Goal: Task Accomplishment & Management: Complete application form

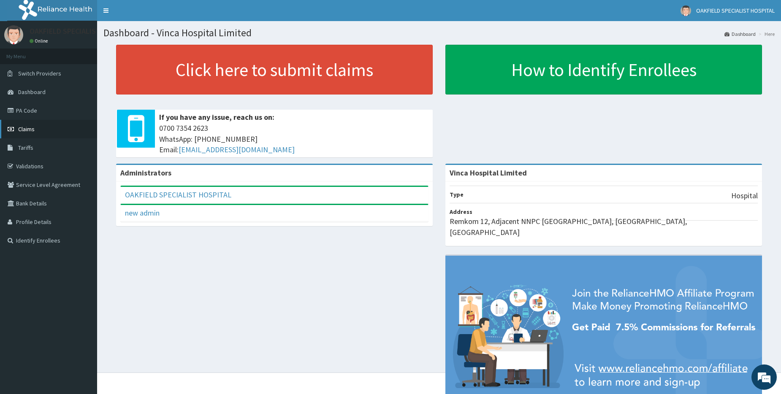
click at [30, 127] on span "Claims" at bounding box center [26, 129] width 16 height 8
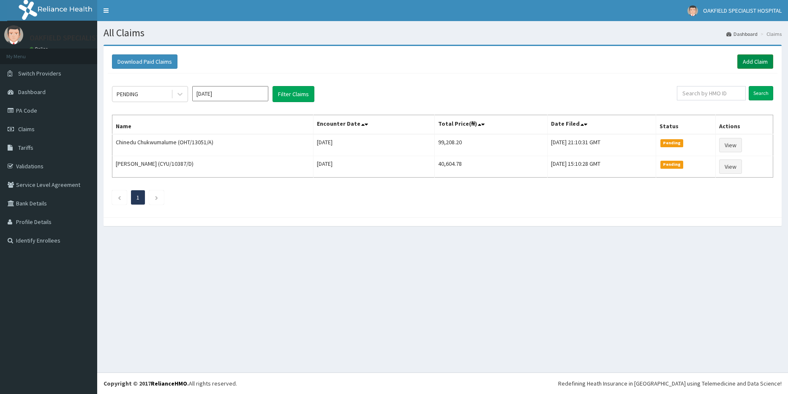
click at [748, 58] on link "Add Claim" at bounding box center [755, 61] width 36 height 14
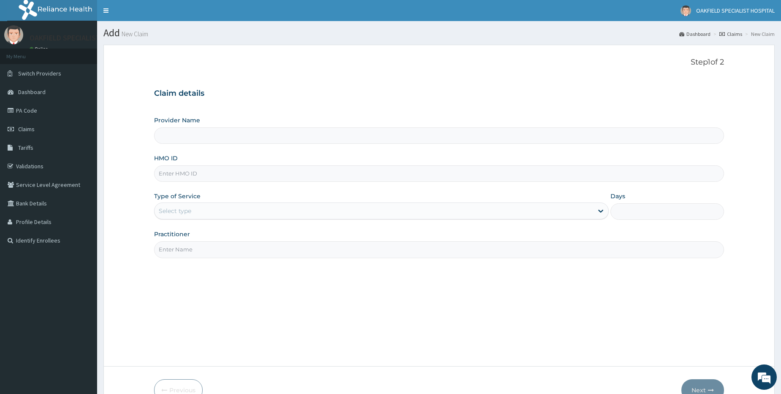
type input "Vinca Hospital Limited"
click at [204, 174] on input "HMO ID" at bounding box center [439, 174] width 570 height 16
paste input "CCG/10025/A"
type input "CCG/10025/A"
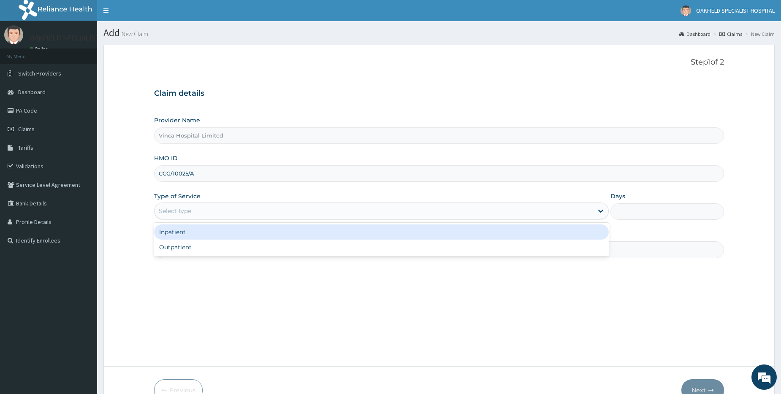
click at [179, 209] on div "Select type" at bounding box center [175, 211] width 33 height 8
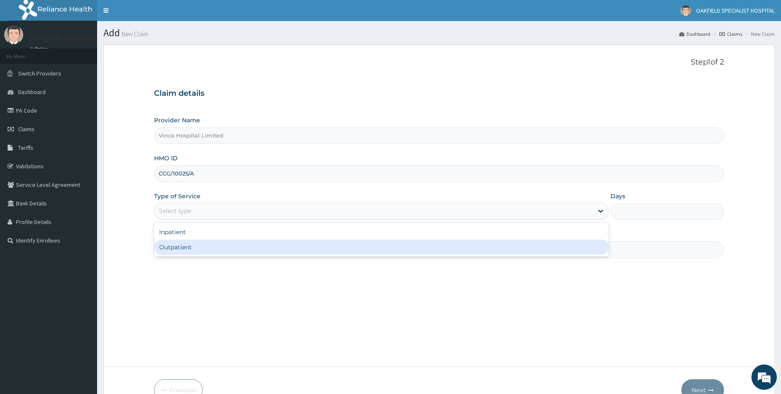
click at [177, 247] on div "Outpatient" at bounding box center [381, 247] width 455 height 15
type input "1"
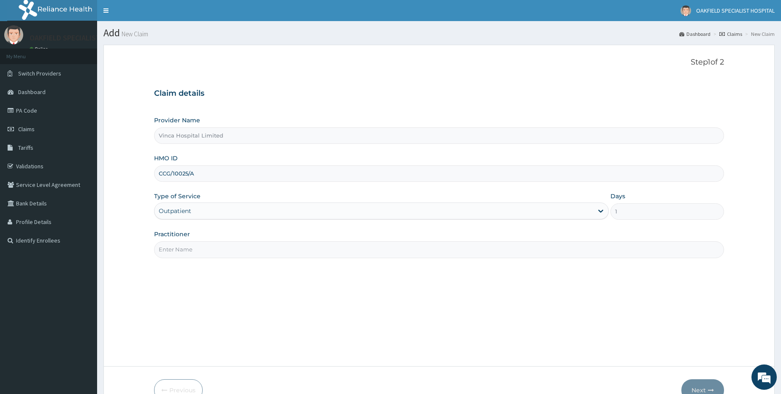
click at [198, 251] on input "Practitioner" at bounding box center [439, 250] width 570 height 16
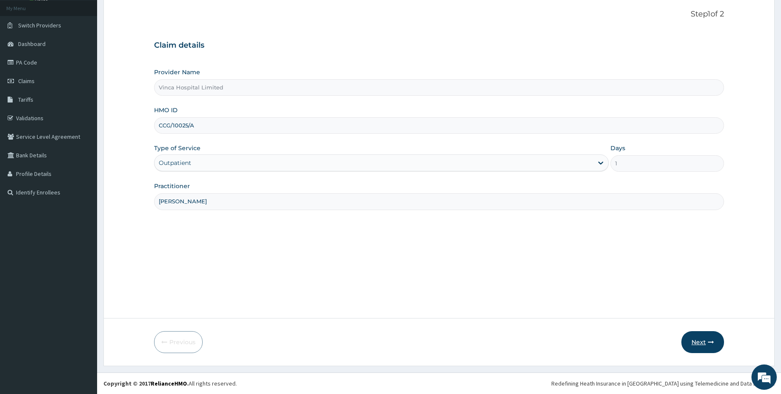
type input "[PERSON_NAME]"
click at [701, 340] on button "Next" at bounding box center [703, 343] width 43 height 22
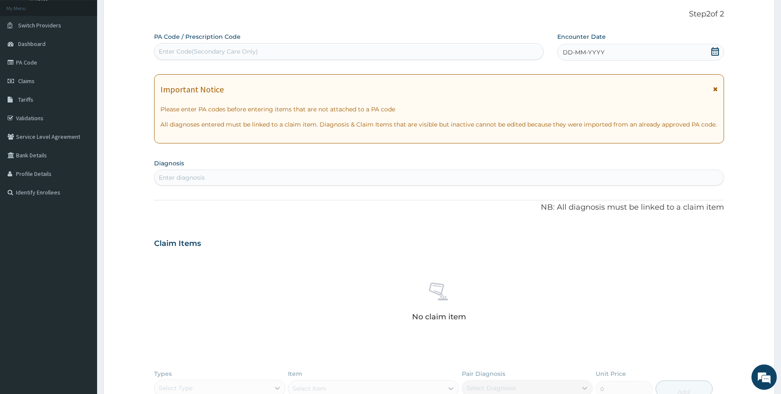
click at [660, 56] on div "DD-MM-YYYY" at bounding box center [641, 52] width 167 height 17
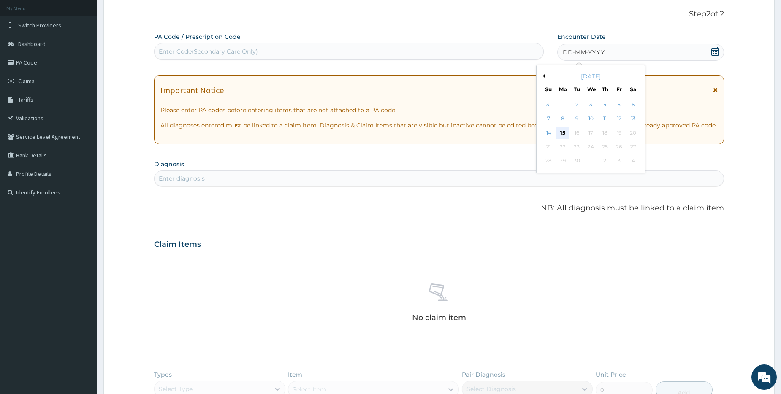
click at [561, 133] on div "15" at bounding box center [563, 133] width 13 height 13
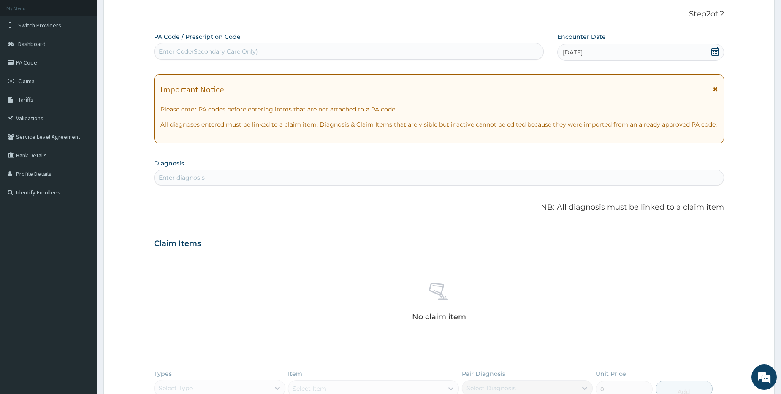
click at [341, 43] on div "Enter Code(Secondary Care Only)" at bounding box center [348, 51] width 389 height 17
click at [329, 50] on div "Enter Code(Secondary Care Only)" at bounding box center [349, 52] width 389 height 14
paste input "PA/1523C6"
type input "PA/1523C6"
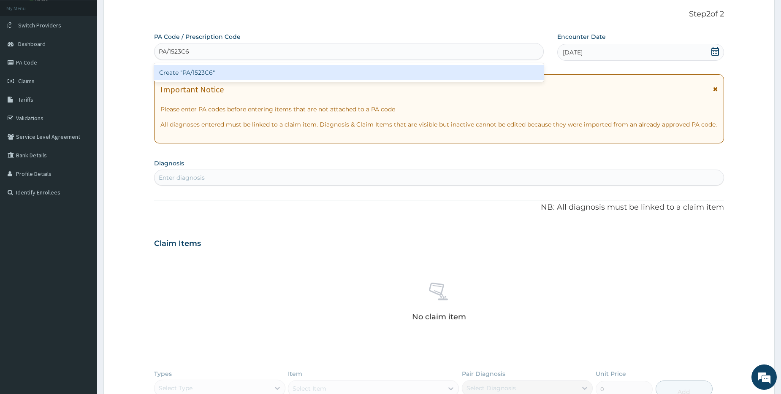
click at [291, 71] on div "Create "PA/1523C6"" at bounding box center [348, 72] width 389 height 15
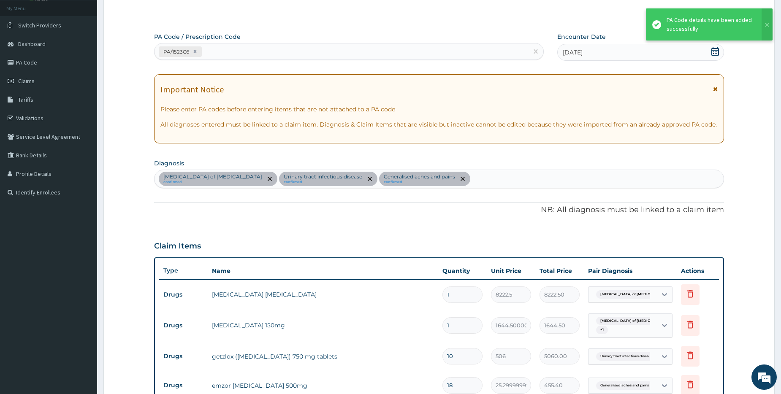
scroll to position [268, 0]
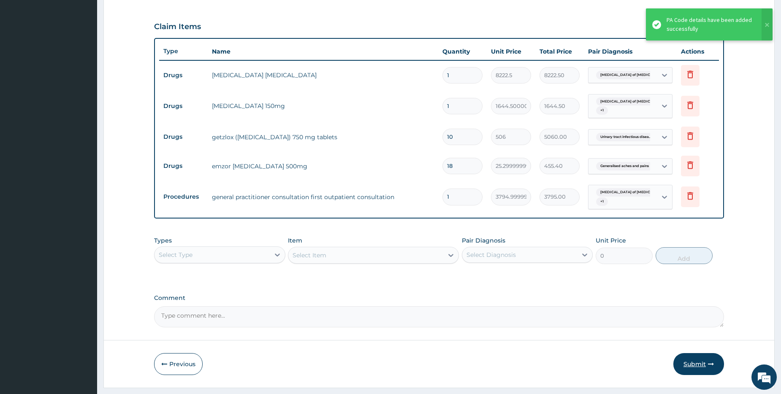
click at [695, 364] on button "Submit" at bounding box center [699, 365] width 51 height 22
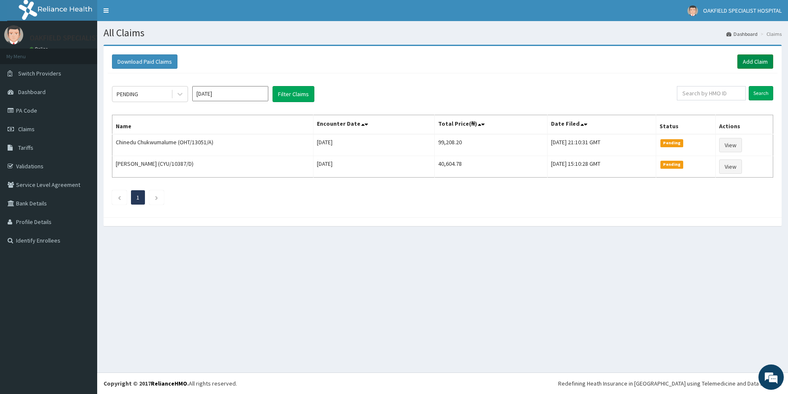
click at [737, 59] on link "Add Claim" at bounding box center [755, 61] width 36 height 14
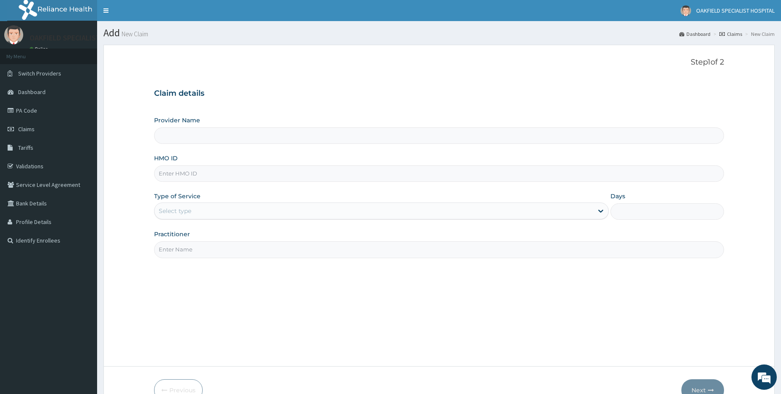
type input "Vinca Hospital Limited"
click at [209, 181] on input "HMO ID" at bounding box center [439, 174] width 570 height 16
paste input "FMI/10040/C"
type input "FMI/10040/C"
click at [182, 201] on div "Type of Service Select type" at bounding box center [381, 206] width 455 height 28
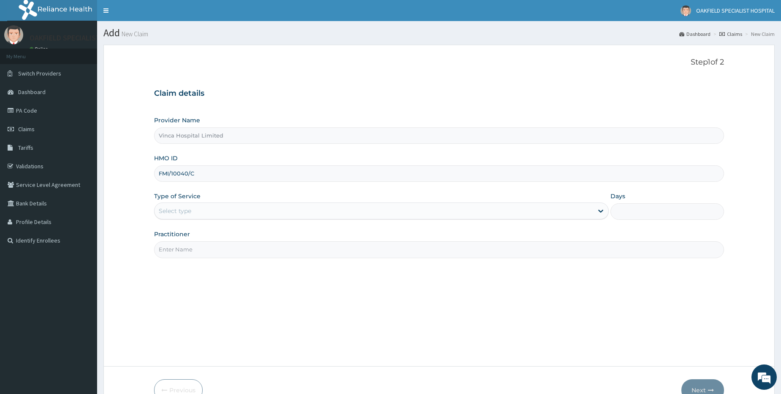
click at [169, 215] on div "Select type" at bounding box center [175, 211] width 33 height 8
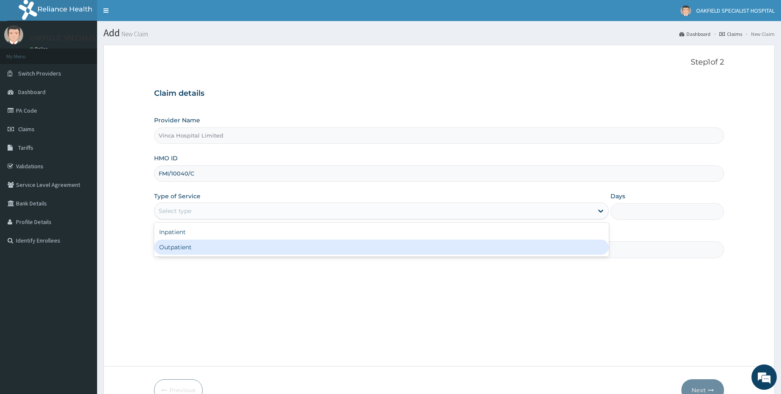
click at [163, 250] on div "Outpatient" at bounding box center [381, 247] width 455 height 15
type input "1"
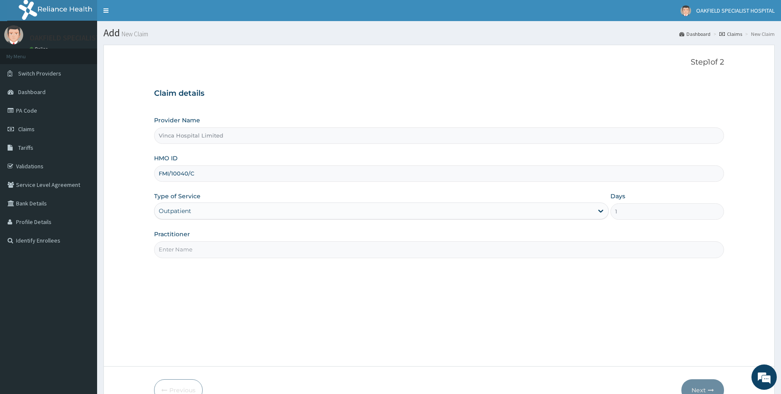
click at [174, 246] on input "Practitioner" at bounding box center [439, 250] width 570 height 16
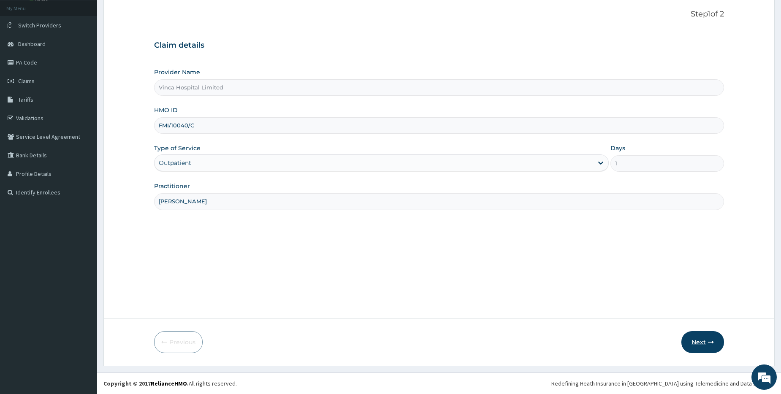
type input "NELSON"
click at [694, 343] on button "Next" at bounding box center [703, 343] width 43 height 22
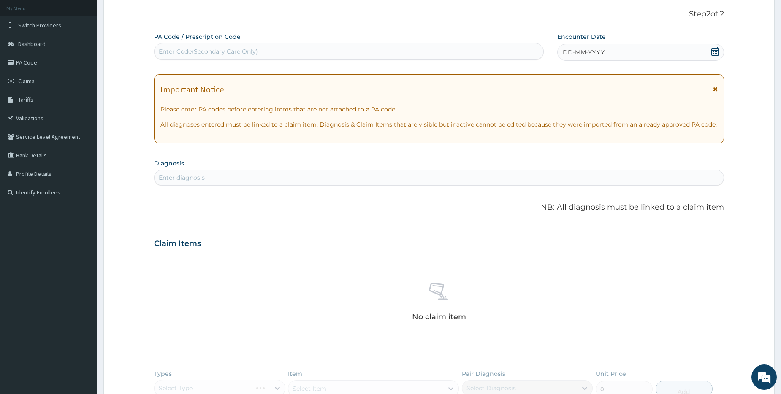
click at [613, 58] on div "DD-MM-YYYY" at bounding box center [641, 52] width 167 height 17
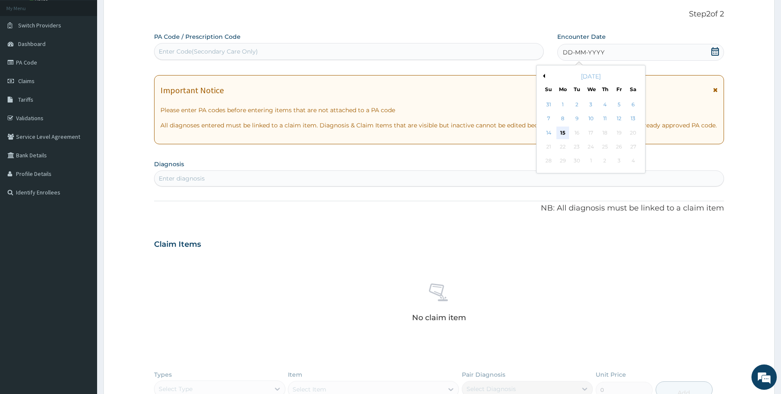
click at [562, 136] on div "15" at bounding box center [563, 133] width 13 height 13
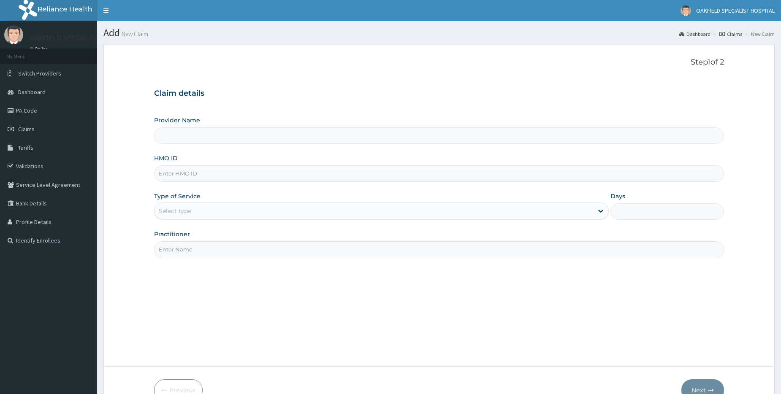
type input "Vinca Hospital Limited"
click at [517, 335] on div "Step 1 of 2 Claim details Provider Name Vinca Hospital Limited HMO ID Type of S…" at bounding box center [439, 206] width 570 height 296
click at [35, 131] on link "Claims" at bounding box center [48, 129] width 97 height 19
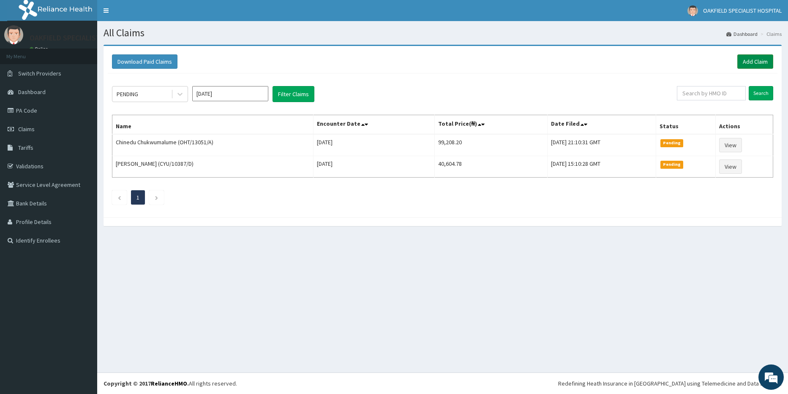
click at [755, 64] on link "Add Claim" at bounding box center [755, 61] width 36 height 14
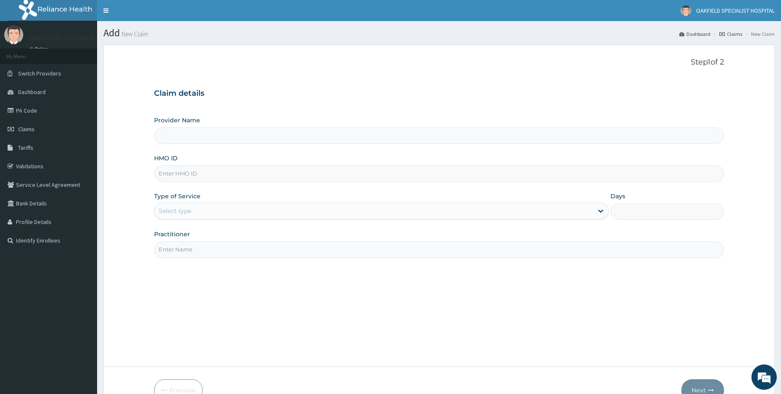
click at [193, 177] on input "HMO ID" at bounding box center [439, 174] width 570 height 16
type input "Vinca Hospital Limited"
paste input "1111488"
type input "1"
paste input "FMI/10040/C"
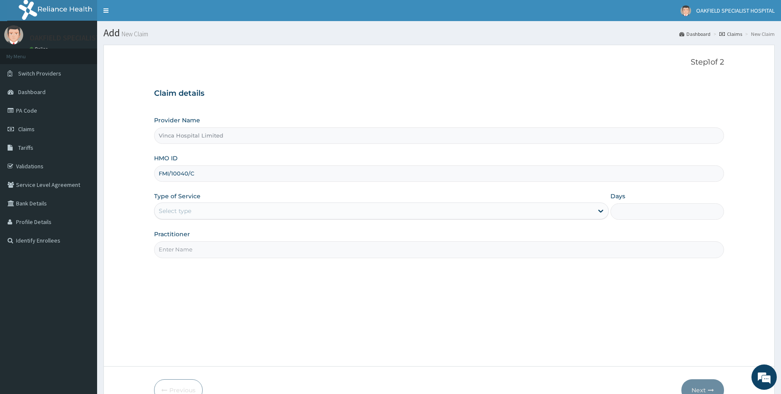
type input "FMI/10040/C"
click at [173, 215] on div "Select type" at bounding box center [175, 211] width 33 height 8
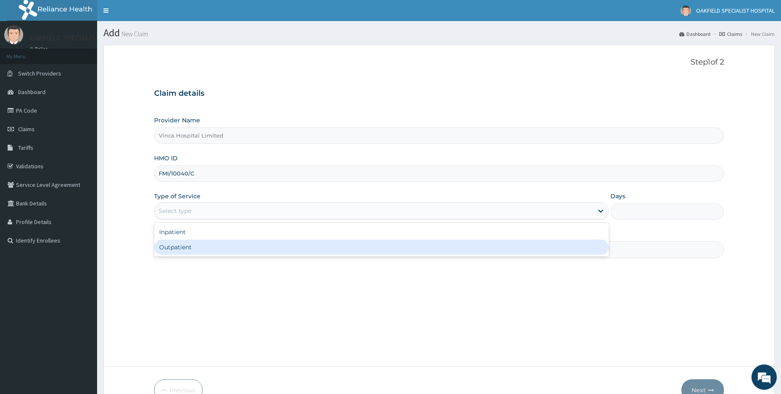
click at [176, 247] on div "Outpatient" at bounding box center [381, 247] width 455 height 15
type input "1"
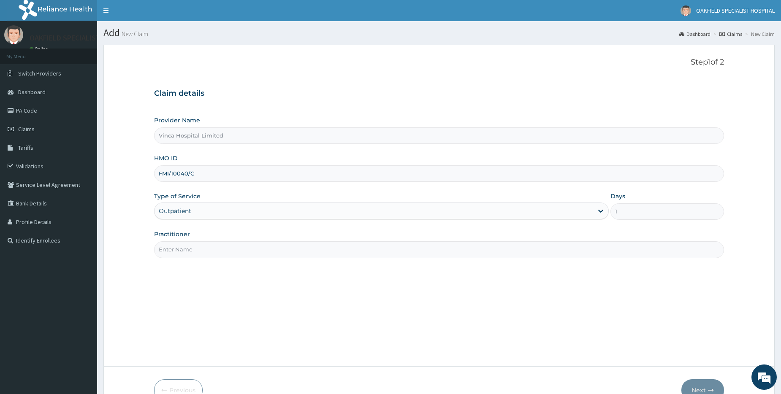
click at [176, 247] on input "Practitioner" at bounding box center [439, 250] width 570 height 16
type input "[PERSON_NAME]"
click at [702, 386] on button "Next" at bounding box center [703, 391] width 43 height 22
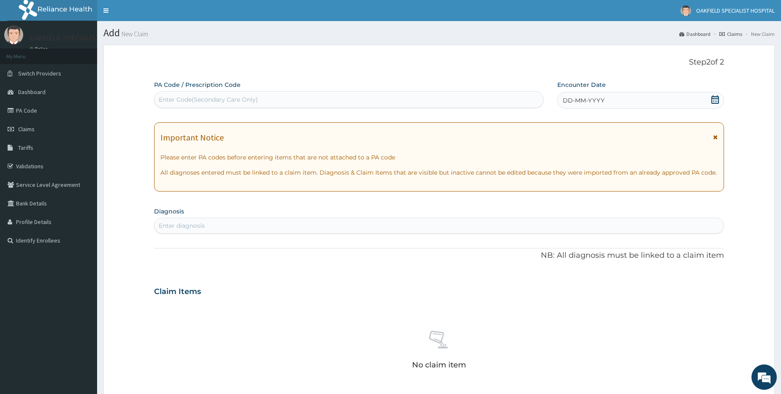
click at [715, 99] on icon at bounding box center [715, 99] width 8 height 8
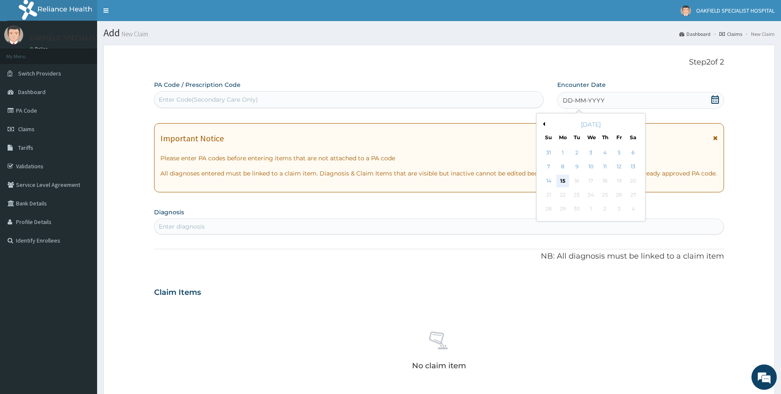
click at [560, 182] on div "15" at bounding box center [563, 181] width 13 height 13
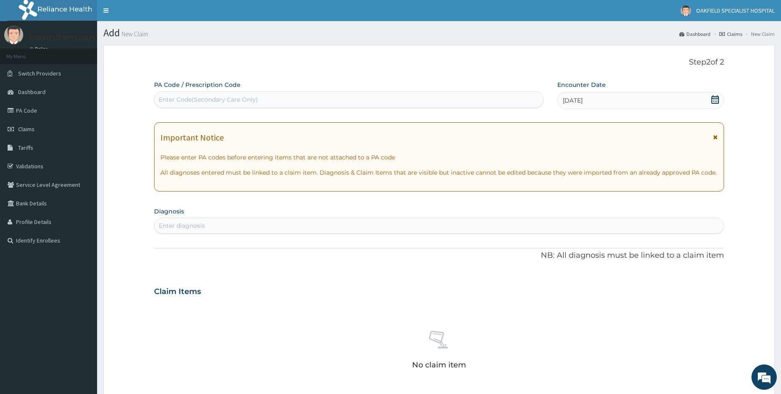
click at [178, 106] on div "Enter Code(Secondary Care Only)" at bounding box center [349, 100] width 389 height 14
paste input "PA/66EC01"
type input "PA/66EC01"
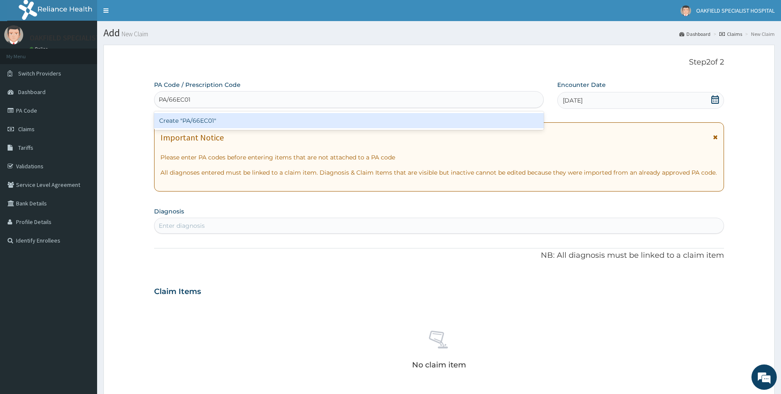
click at [198, 120] on div "Create "PA/66EC01"" at bounding box center [348, 120] width 389 height 15
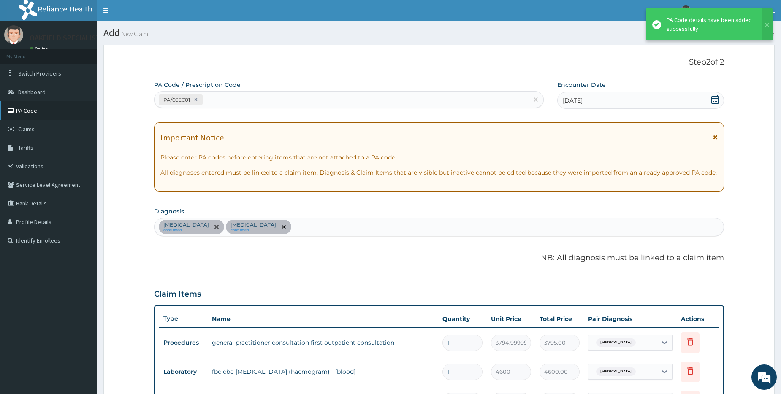
scroll to position [15, 0]
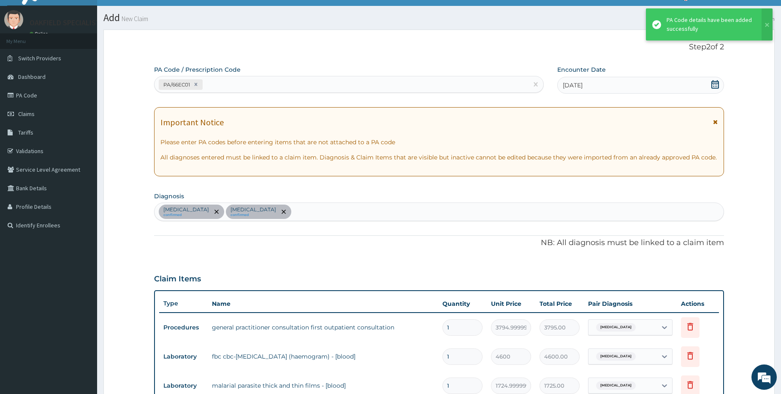
click at [398, 83] on div "PA/66EC01" at bounding box center [341, 85] width 373 height 14
paste input "PA/B04CE0"
type input "PA/B04CE0"
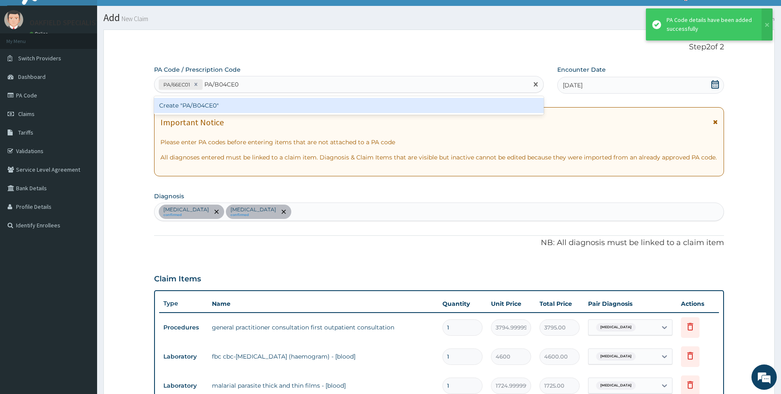
click at [284, 107] on div "Create "PA/B04CE0"" at bounding box center [348, 105] width 389 height 15
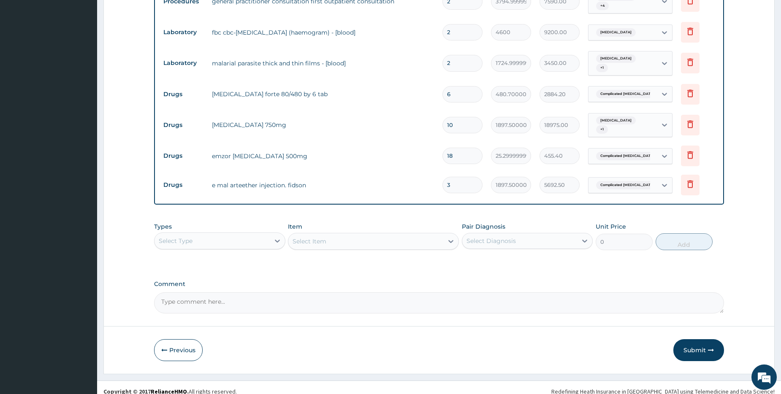
scroll to position [344, 0]
click at [684, 341] on button "Submit" at bounding box center [699, 350] width 51 height 22
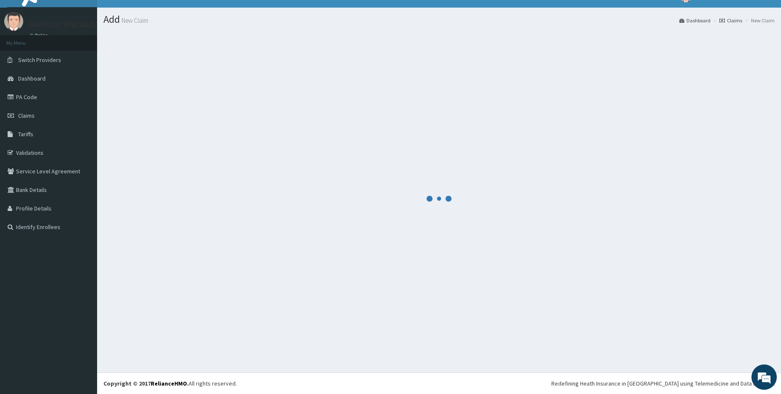
scroll to position [14, 0]
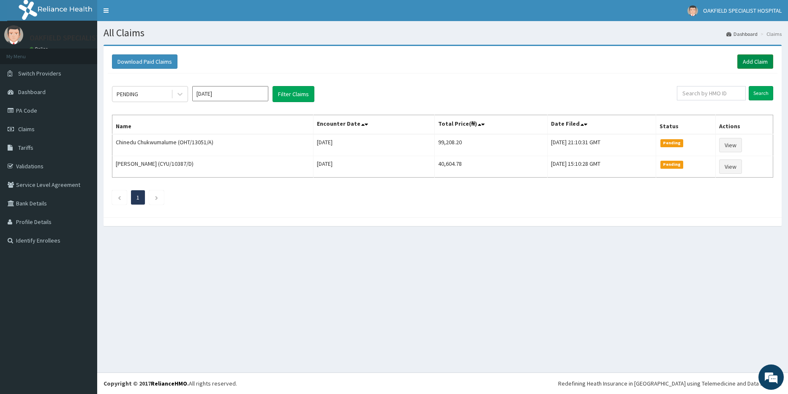
click at [740, 66] on link "Add Claim" at bounding box center [755, 61] width 36 height 14
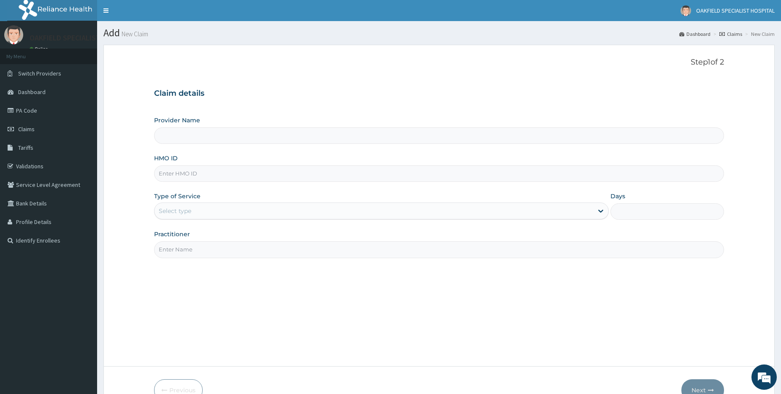
click at [182, 177] on input "HMO ID" at bounding box center [439, 174] width 570 height 16
type input "Vinca Hospital Limited"
paste input "WAN/10005/B"
type input "WAN/10005/B"
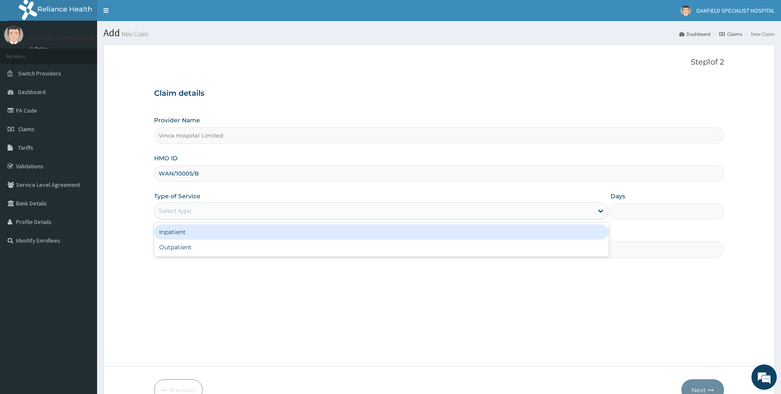
drag, startPoint x: 203, startPoint y: 209, endPoint x: 191, endPoint y: 263, distance: 55.8
click at [203, 208] on div "Select type" at bounding box center [374, 211] width 439 height 14
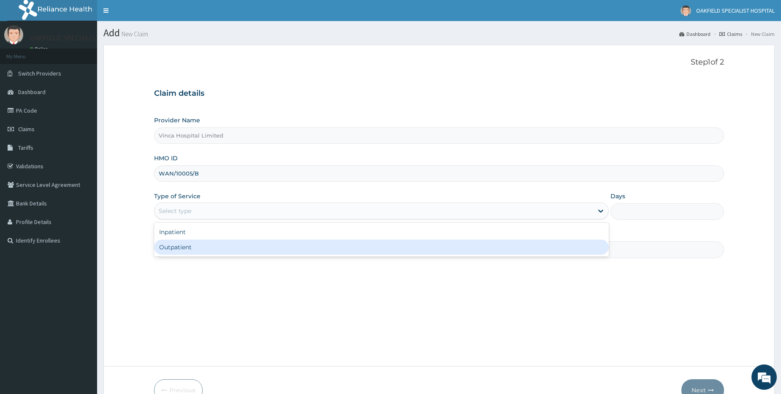
click at [196, 250] on div "Outpatient" at bounding box center [381, 247] width 455 height 15
type input "1"
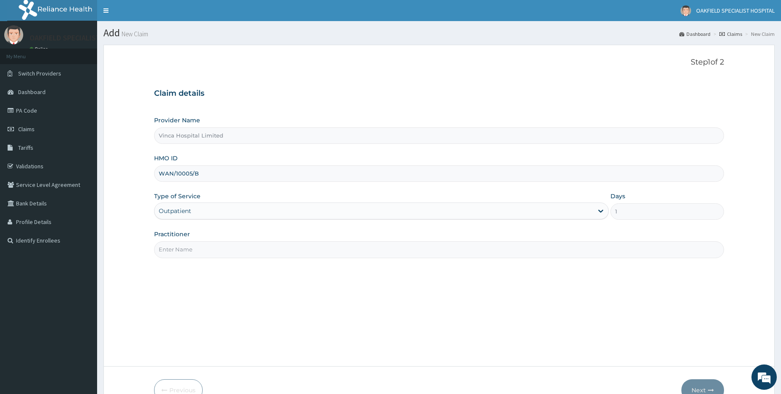
click at [207, 252] on input "Practitioner" at bounding box center [439, 250] width 570 height 16
type input "[PERSON_NAME]"
click at [700, 388] on button "Next" at bounding box center [703, 391] width 43 height 22
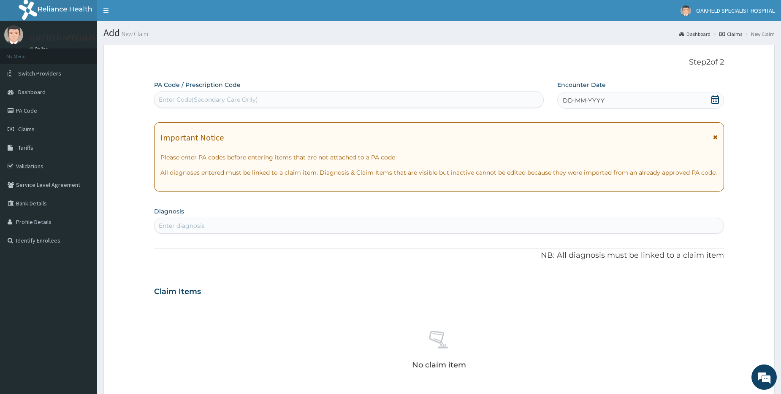
click at [717, 100] on icon at bounding box center [716, 99] width 8 height 8
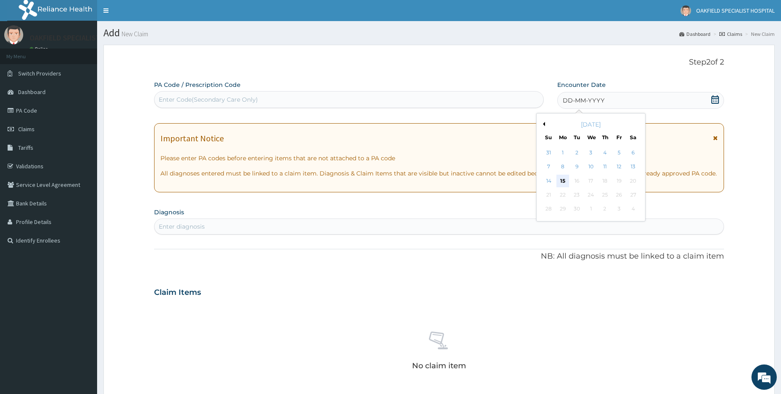
click at [565, 185] on div "15" at bounding box center [563, 181] width 13 height 13
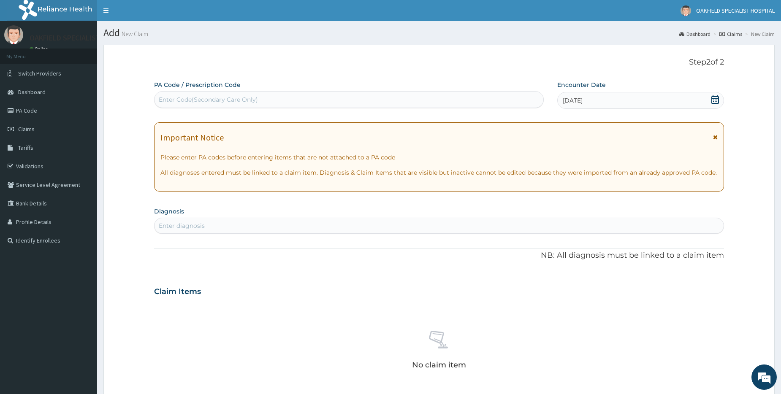
click at [214, 101] on div "Enter Code(Secondary Care Only)" at bounding box center [208, 99] width 99 height 8
paste input "PA/A7F64A"
type input "PA/A7F64A"
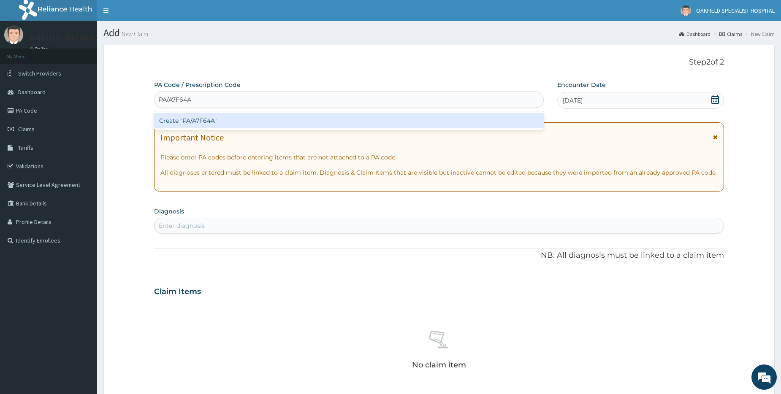
click at [213, 121] on div "Create "PA/A7F64A"" at bounding box center [348, 120] width 389 height 15
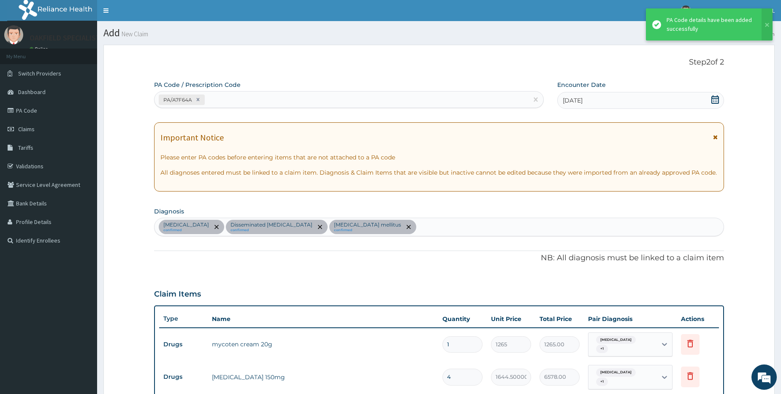
scroll to position [237, 0]
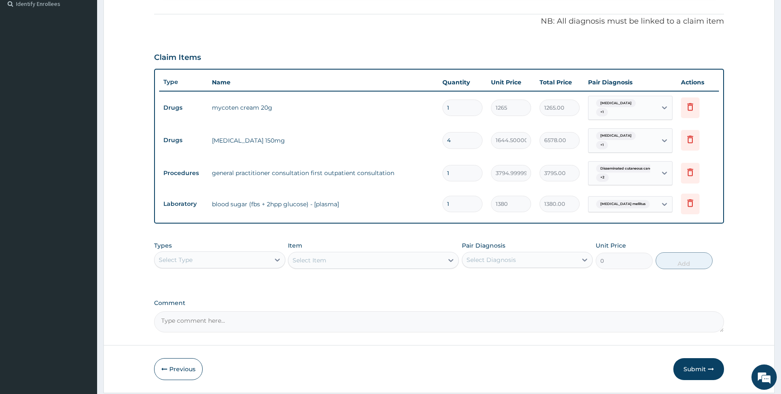
click at [691, 359] on button "Submit" at bounding box center [699, 370] width 51 height 22
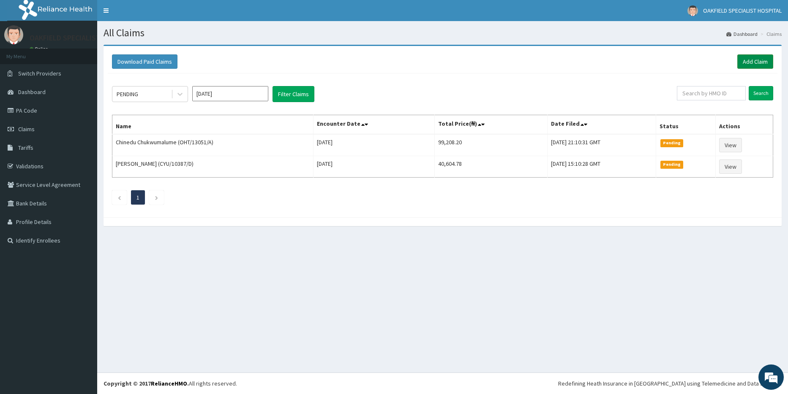
click at [753, 65] on link "Add Claim" at bounding box center [755, 61] width 36 height 14
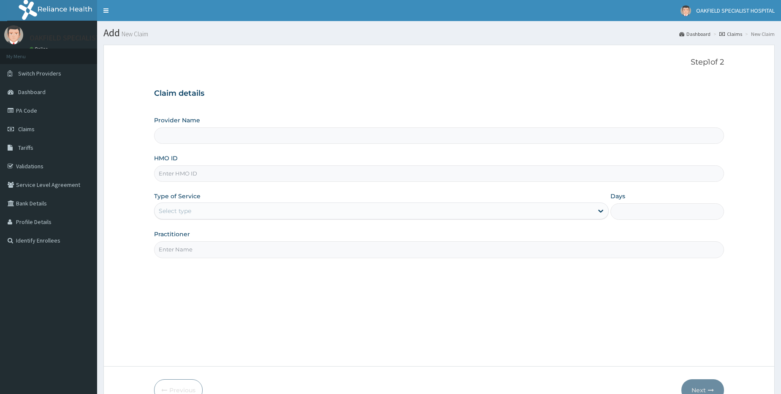
click at [203, 176] on input "HMO ID" at bounding box center [439, 174] width 570 height 16
paste input "BDM/10009/A"
type input "BDM/10009/A"
type input "Vinca Hospital Limited"
type input "BDM/10009/A"
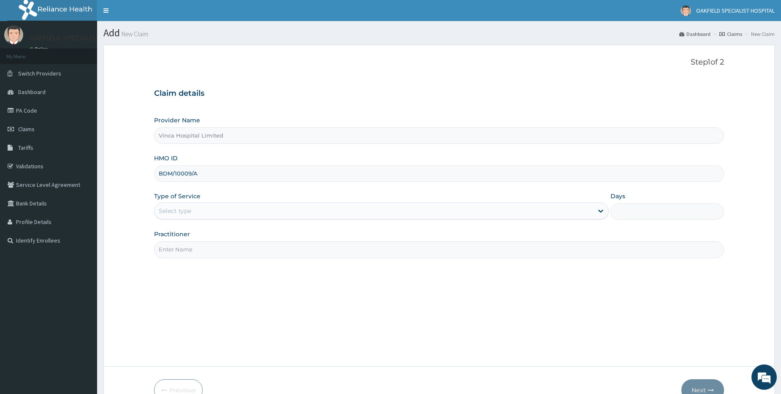
click at [194, 208] on div "Select type" at bounding box center [374, 211] width 439 height 14
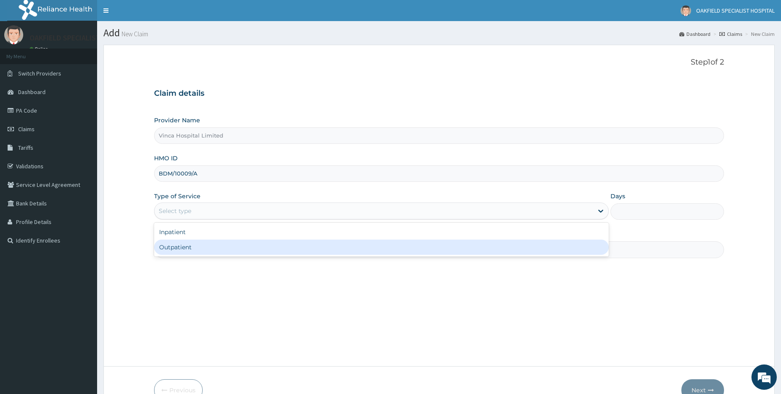
click at [187, 250] on div "Outpatient" at bounding box center [381, 247] width 455 height 15
type input "1"
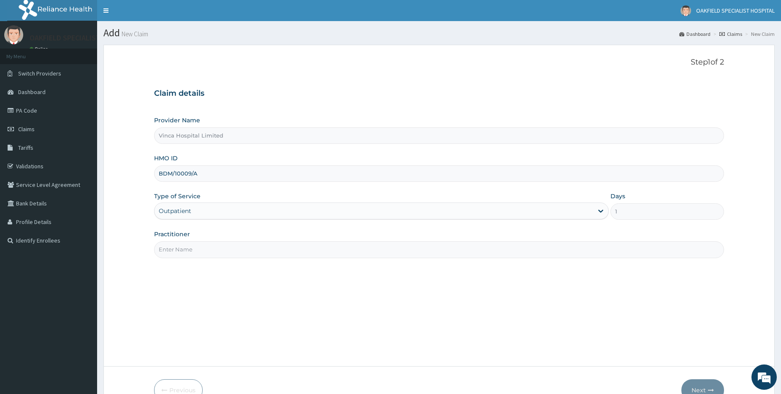
click at [195, 246] on input "Practitioner" at bounding box center [439, 250] width 570 height 16
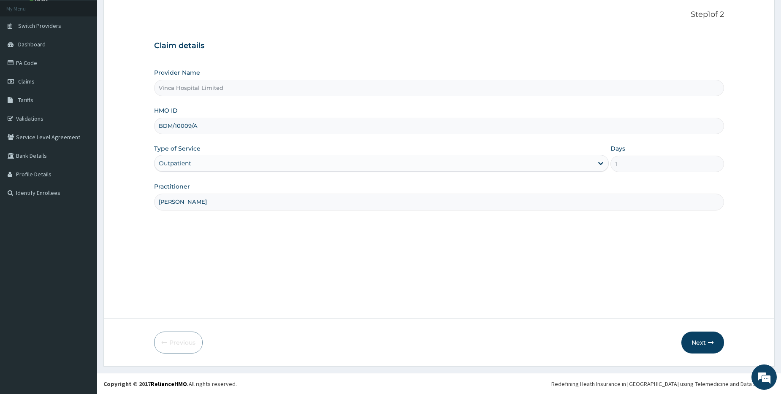
scroll to position [48, 0]
type input "NELSON"
click at [705, 340] on button "Next" at bounding box center [703, 343] width 43 height 22
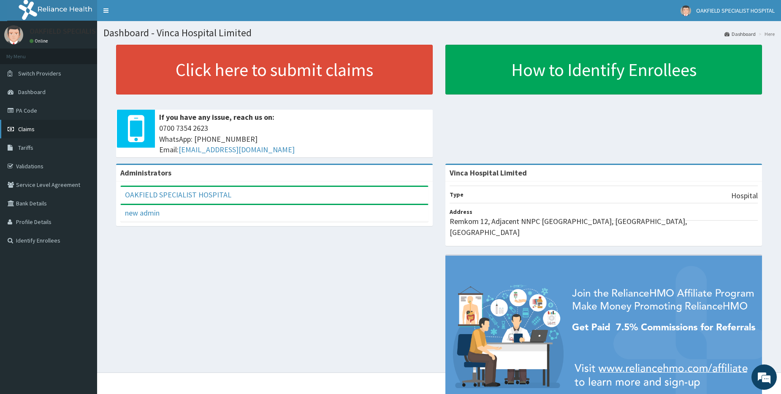
click at [40, 127] on link "Claims" at bounding box center [48, 129] width 97 height 19
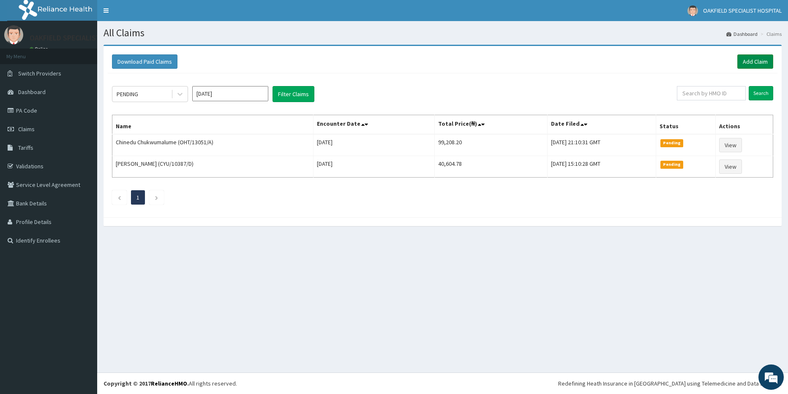
click at [742, 57] on link "Add Claim" at bounding box center [755, 61] width 36 height 14
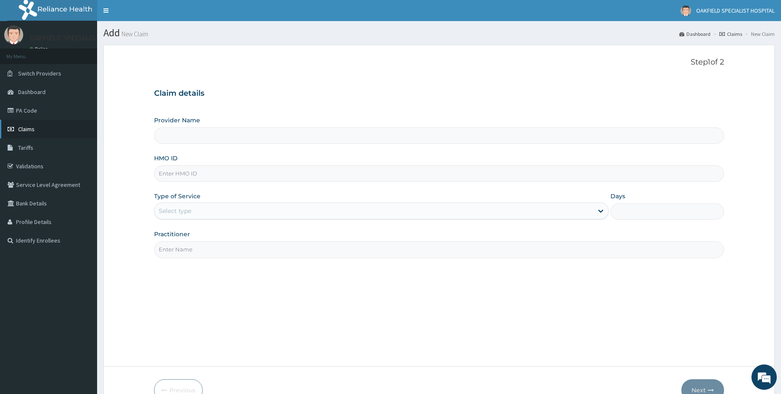
type input "Vinca Hospital Limited"
click at [196, 177] on input "HMO ID" at bounding box center [439, 174] width 570 height 16
paste input "BDM/10009/A"
type input "BDM/10009/A"
click at [188, 201] on label "Type of Service" at bounding box center [177, 196] width 46 height 8
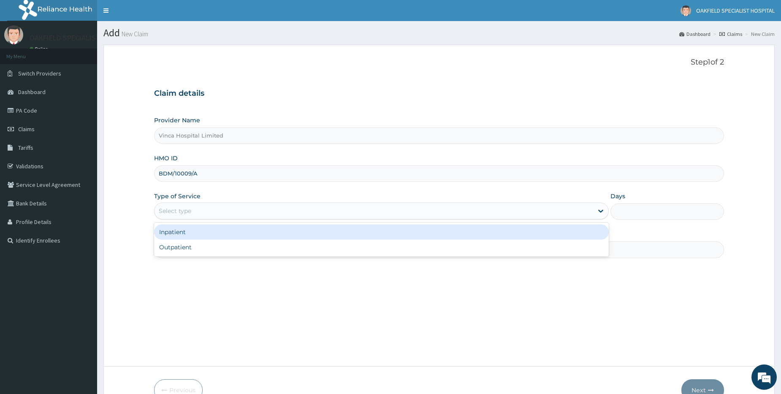
click at [192, 215] on div "Select type" at bounding box center [374, 211] width 439 height 14
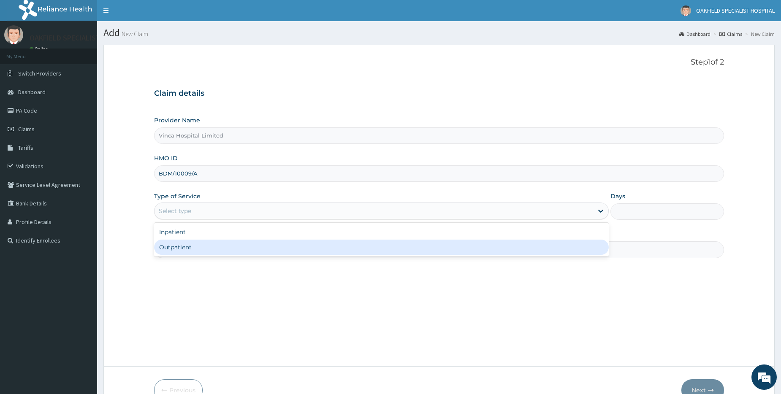
drag, startPoint x: 195, startPoint y: 250, endPoint x: 201, endPoint y: 249, distance: 6.0
click at [196, 250] on div "Outpatient" at bounding box center [381, 247] width 455 height 15
type input "1"
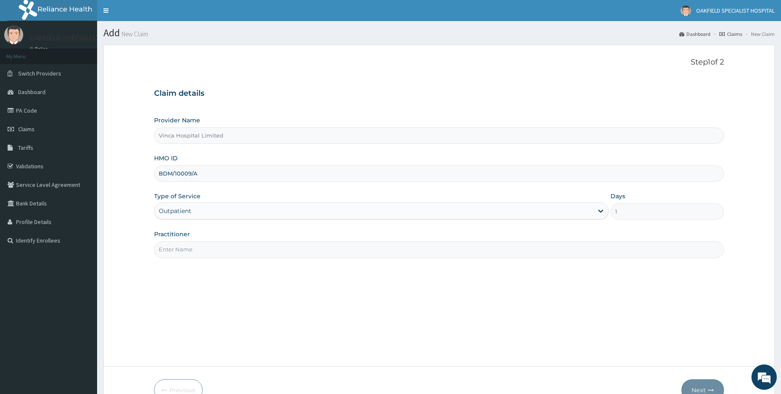
click at [201, 248] on input "Practitioner" at bounding box center [439, 250] width 570 height 16
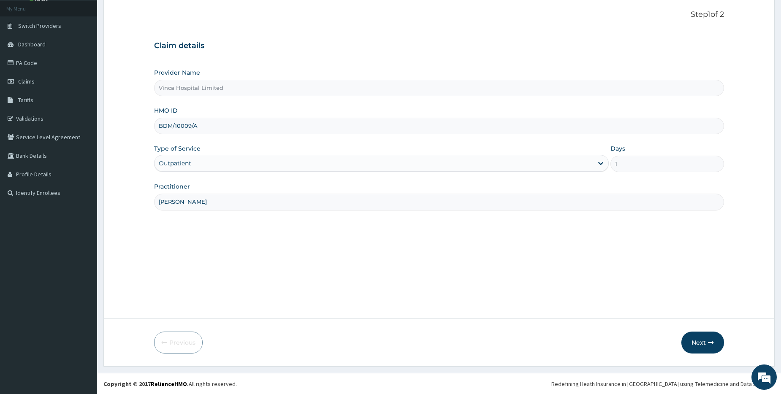
scroll to position [48, 0]
type input "NELSON"
click at [706, 343] on button "Next" at bounding box center [703, 343] width 43 height 22
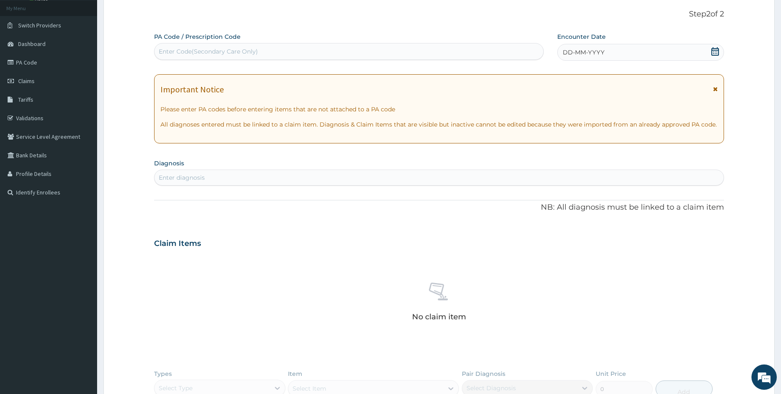
click at [713, 52] on icon at bounding box center [715, 51] width 8 height 8
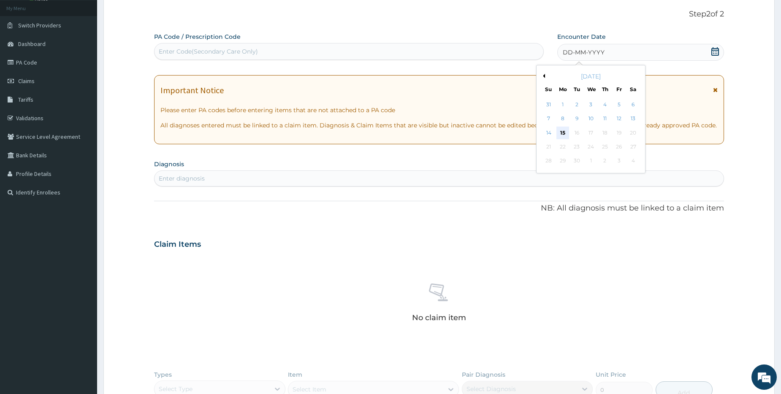
click at [560, 133] on div "15" at bounding box center [563, 133] width 13 height 13
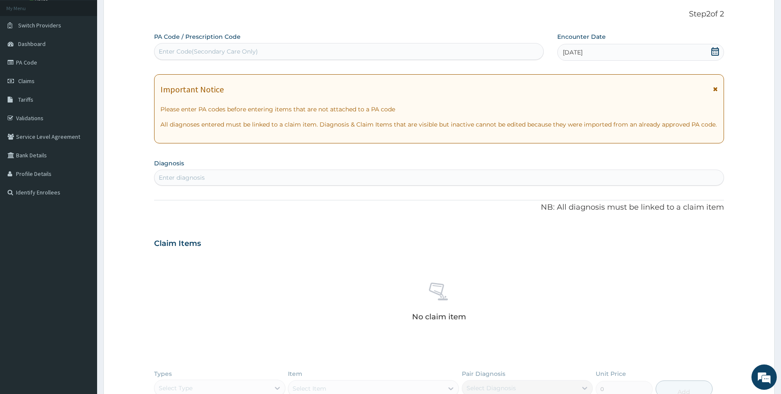
click at [340, 58] on div "Enter Code(Secondary Care Only)" at bounding box center [349, 52] width 389 height 14
paste input "PA/BE6982"
type input "PA/BE6982"
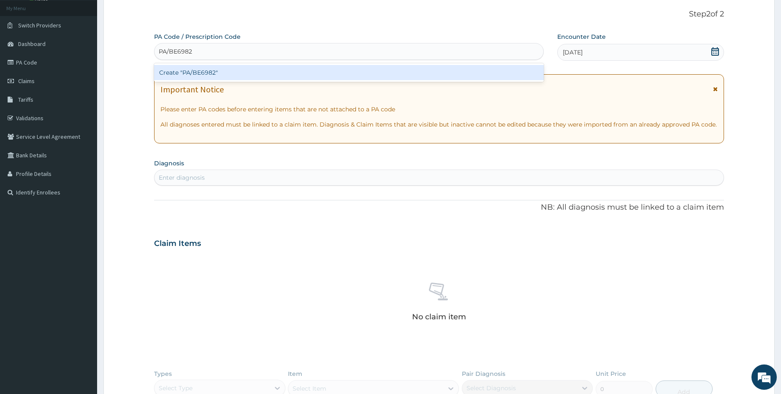
click at [275, 75] on div "Create "PA/BE6982"" at bounding box center [348, 72] width 389 height 15
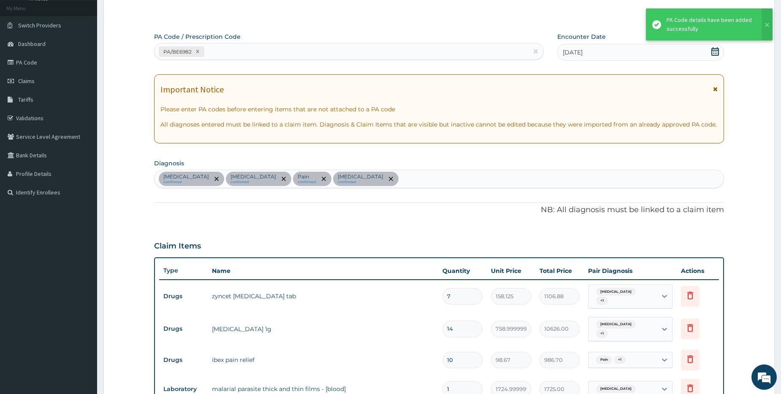
scroll to position [291, 0]
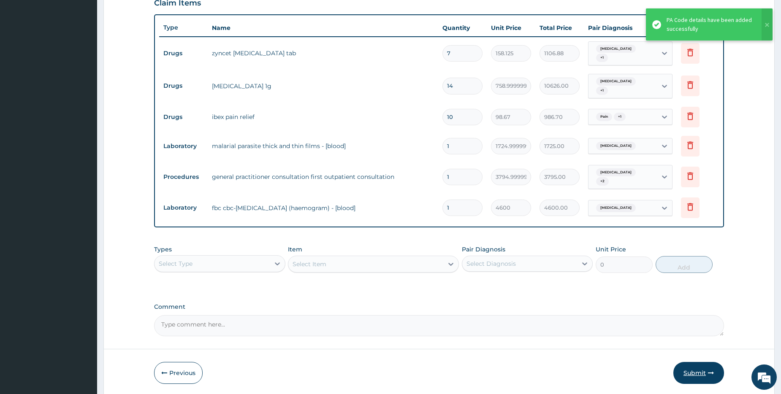
click at [699, 362] on button "Submit" at bounding box center [699, 373] width 51 height 22
